Goal: Task Accomplishment & Management: Complete application form

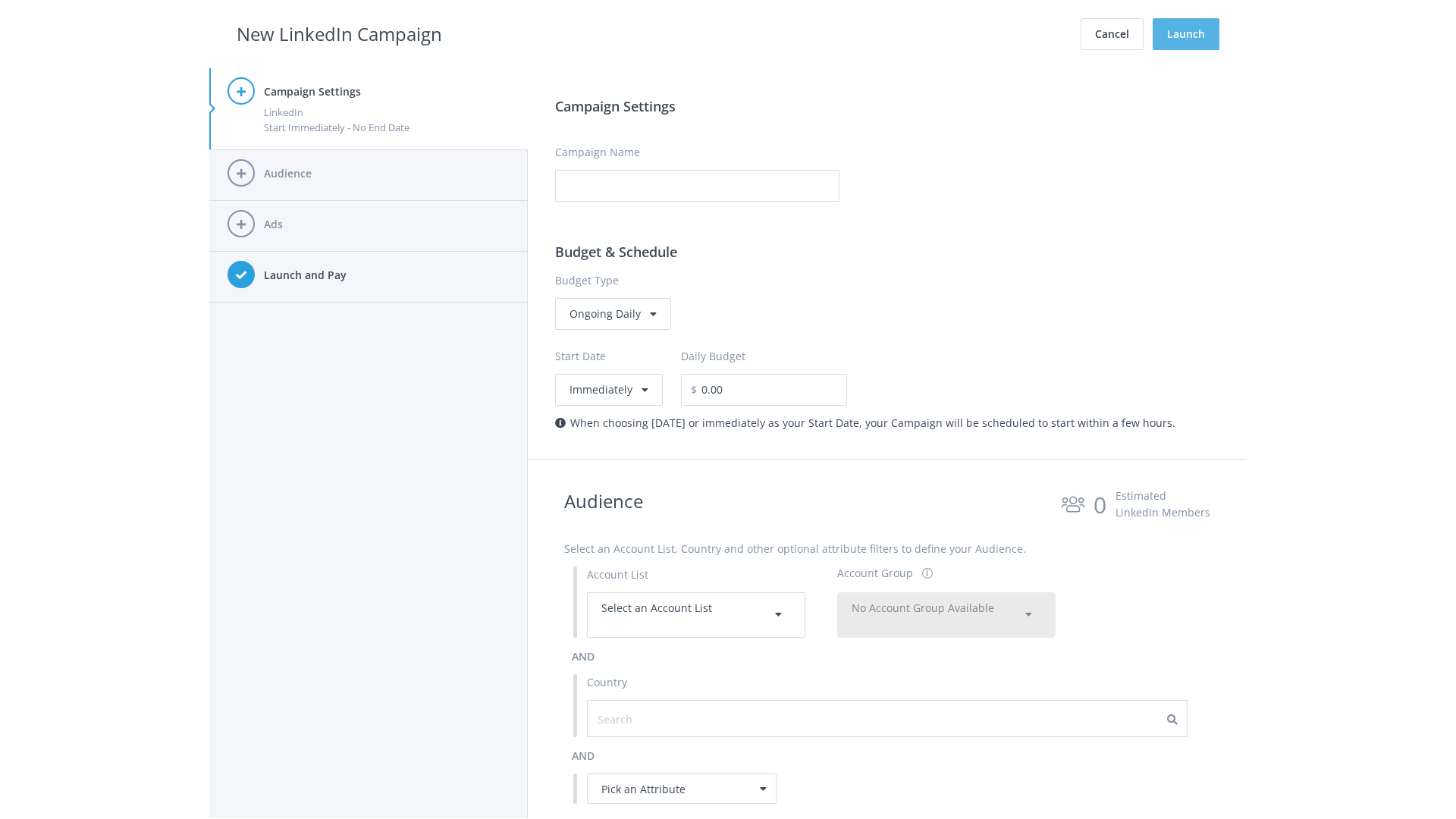
click at [1186, 34] on button "Launch" at bounding box center [1185, 34] width 66 height 32
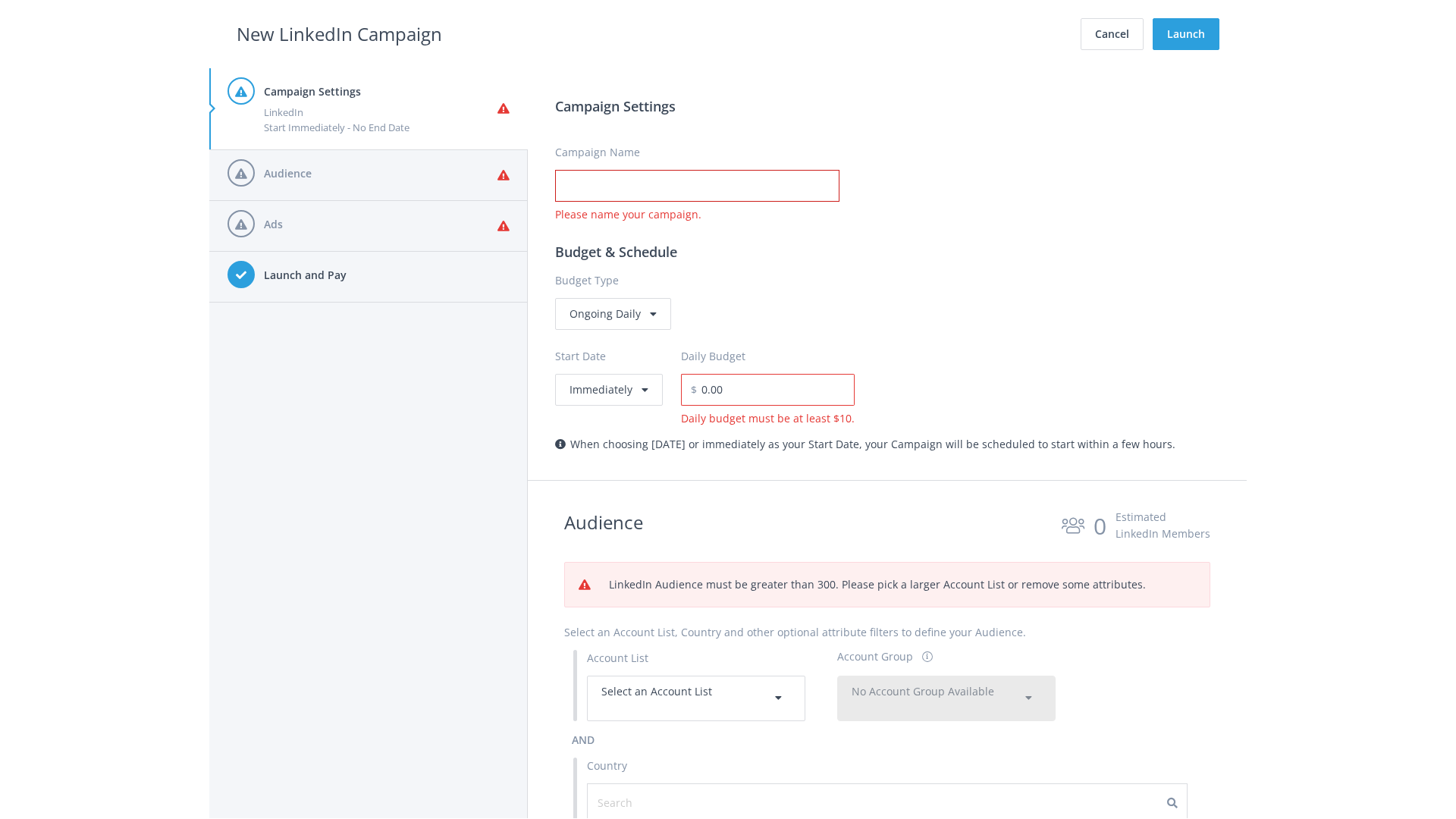
click at [696, 185] on input "Campaign Name" at bounding box center [697, 185] width 285 height 32
click at [339, 34] on h2 "New LinkedIn Campaign" at bounding box center [339, 34] width 205 height 29
type input "Campaign Name"
click at [339, 34] on h2 "New LinkedIn Campaign" at bounding box center [339, 34] width 205 height 29
click at [696, 698] on span "Select an Account List" at bounding box center [656, 692] width 111 height 15
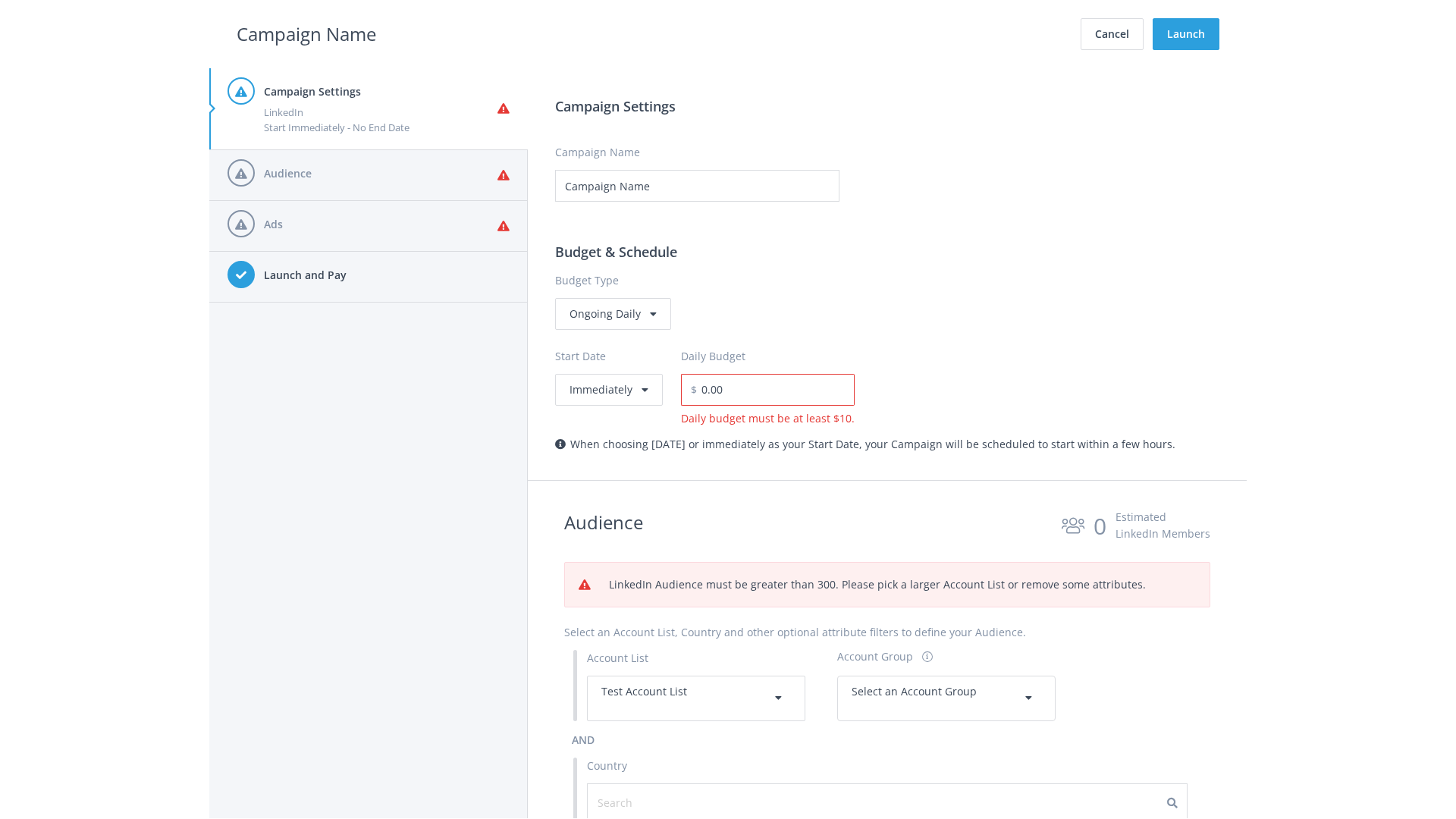
click at [947, 698] on span "Select an Account Group" at bounding box center [914, 692] width 126 height 15
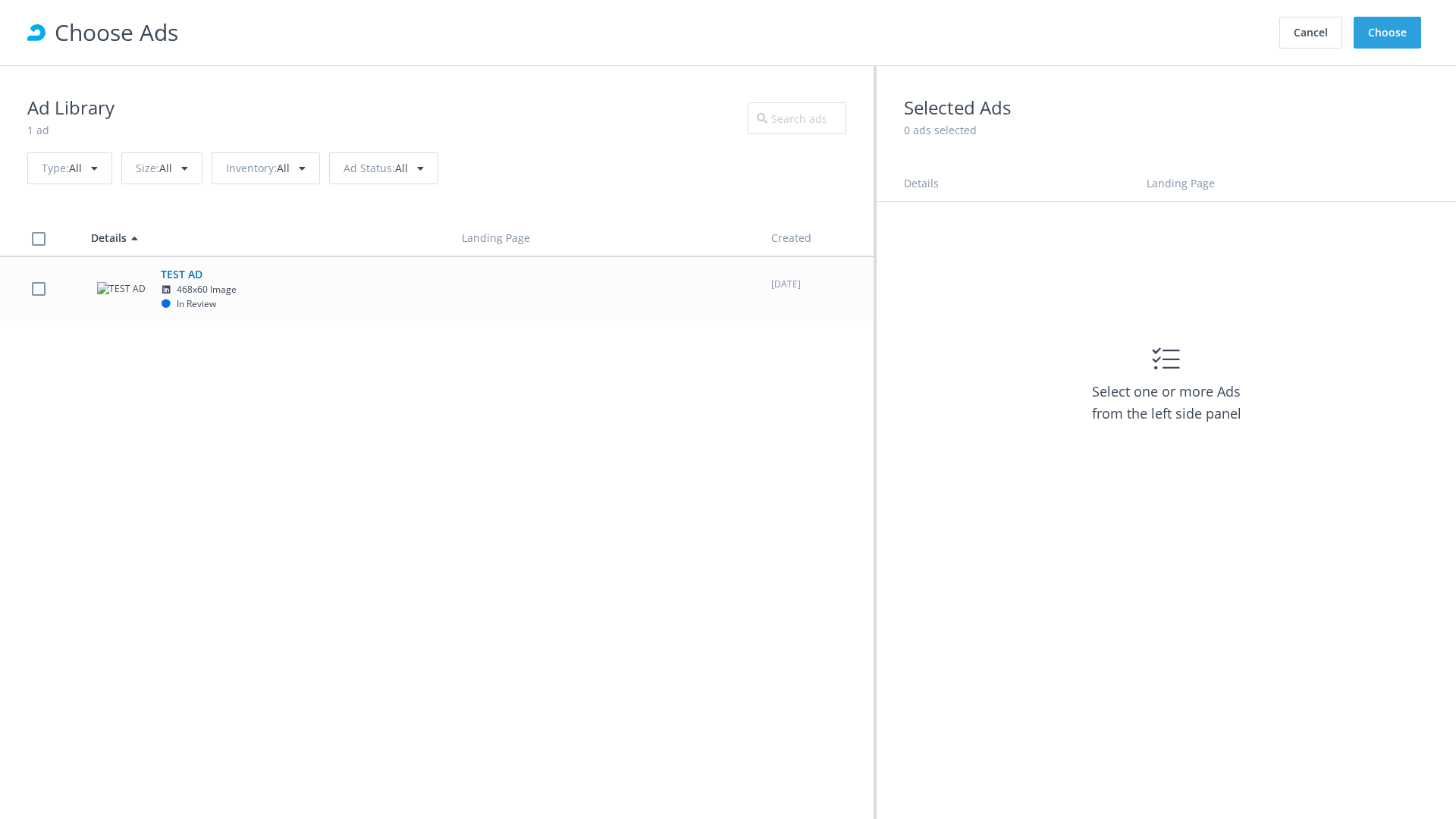
click at [436, 288] on td "TEST AD 468x60 Image In Review" at bounding box center [262, 288] width 371 height 65
click at [1387, 33] on button "Choose" at bounding box center [1387, 32] width 67 height 32
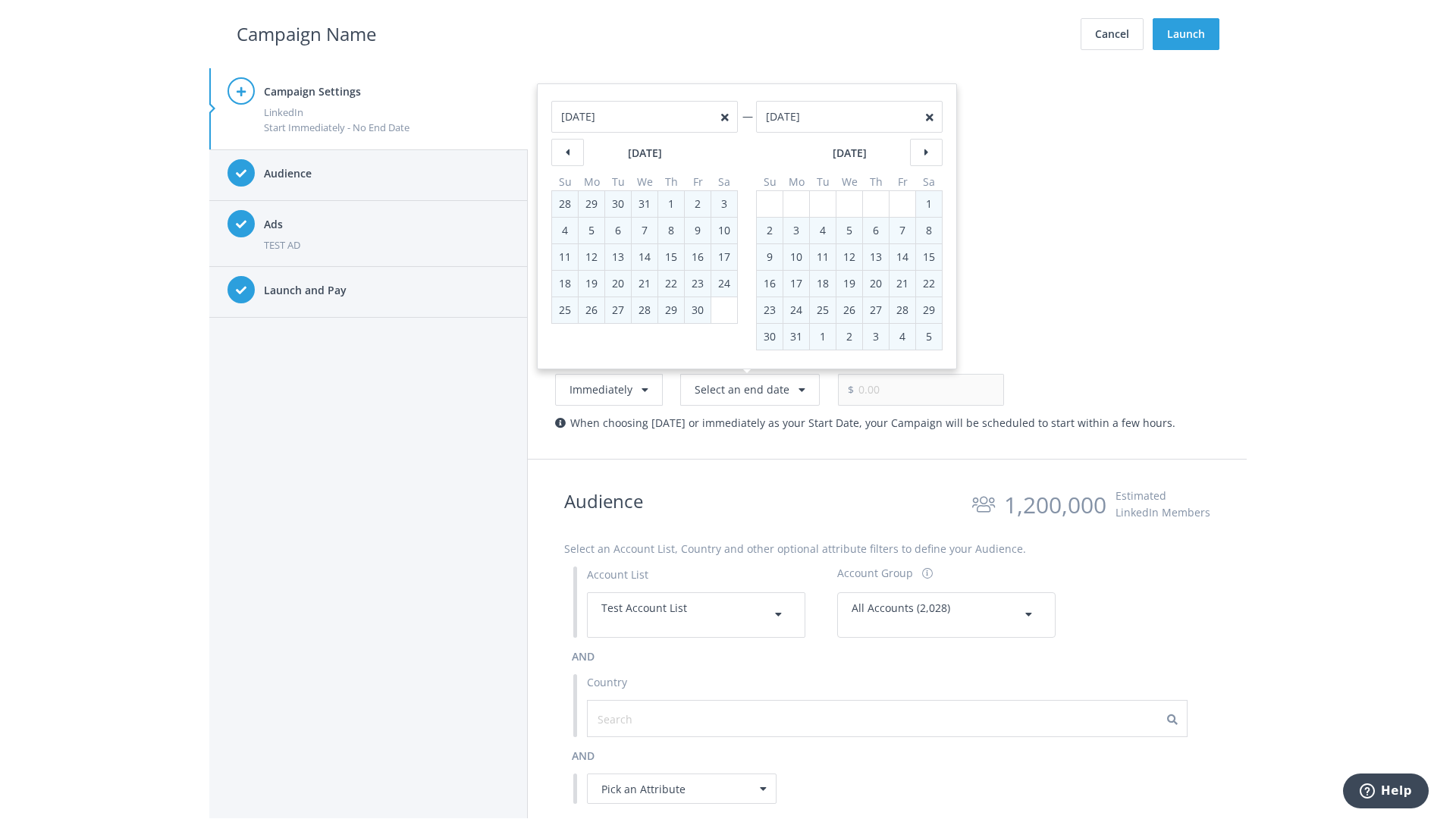
click at [306, 34] on h2 "Campaign Name" at bounding box center [306, 34] width 139 height 29
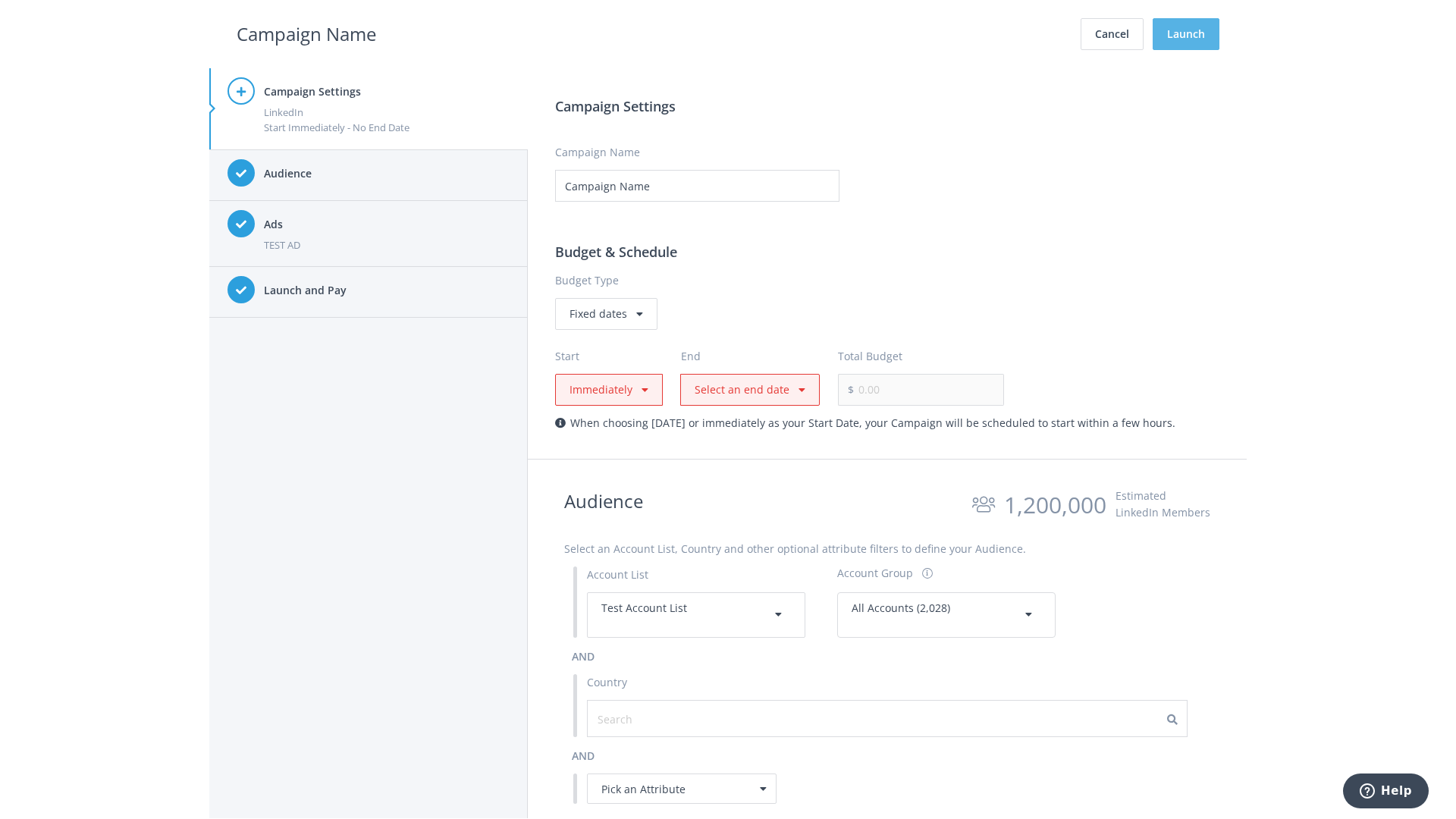
click at [1186, 34] on button "Launch" at bounding box center [1185, 34] width 66 height 32
